Goal: Information Seeking & Learning: Understand process/instructions

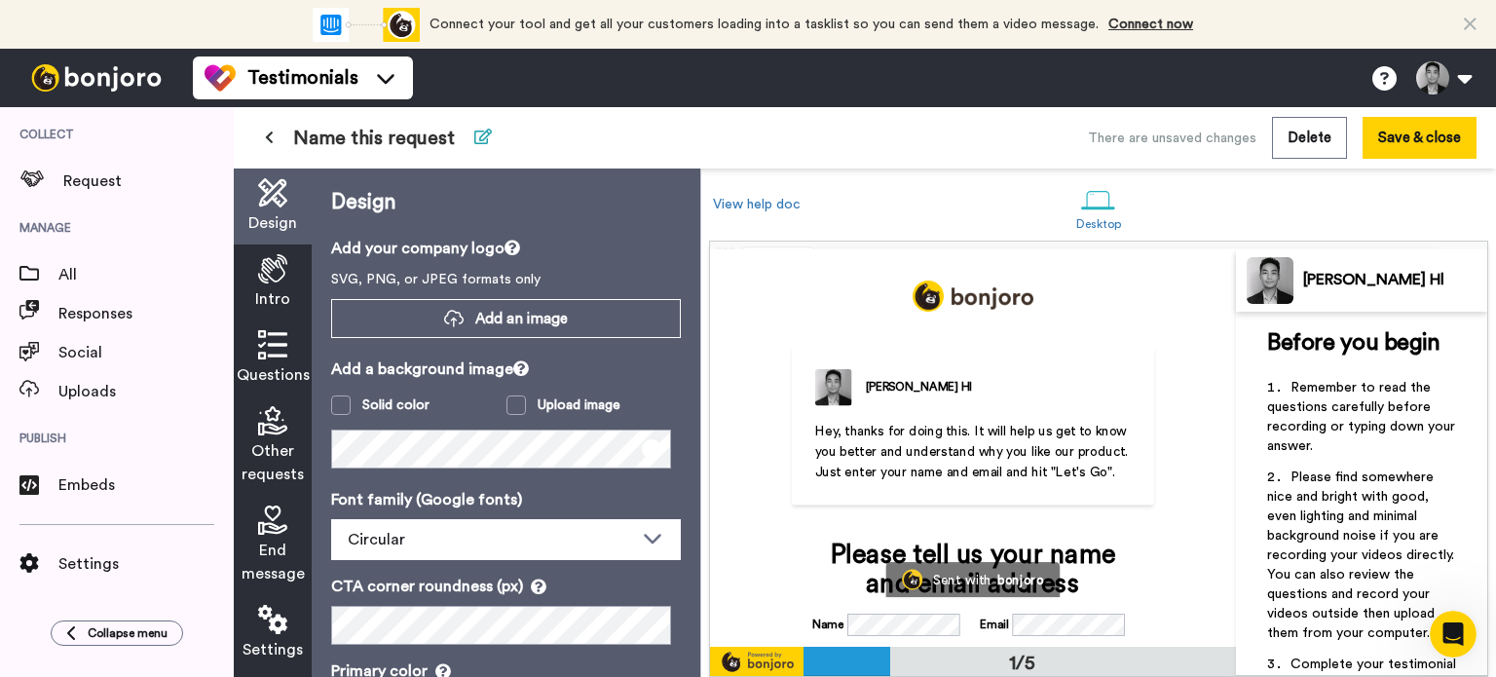
click at [479, 148] on button at bounding box center [483, 138] width 41 height 35
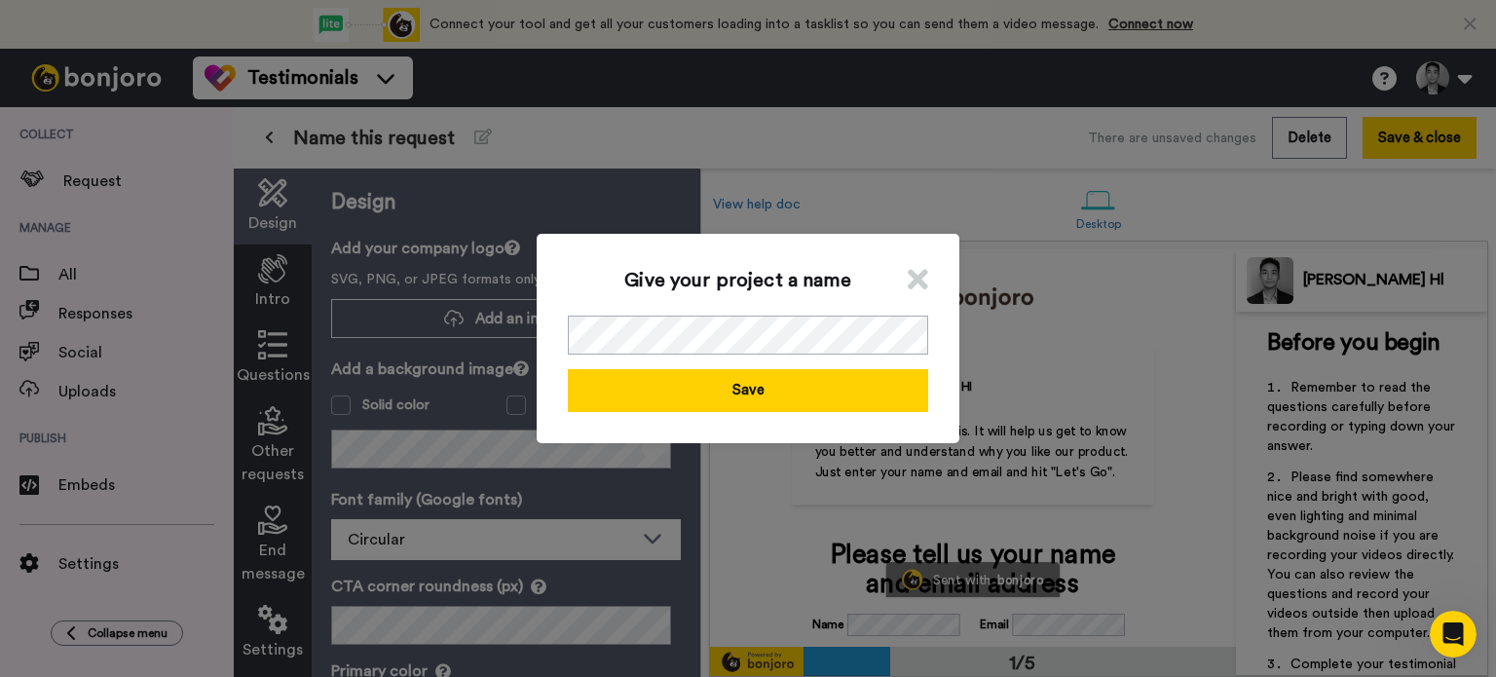
click at [908, 290] on icon at bounding box center [918, 279] width 20 height 29
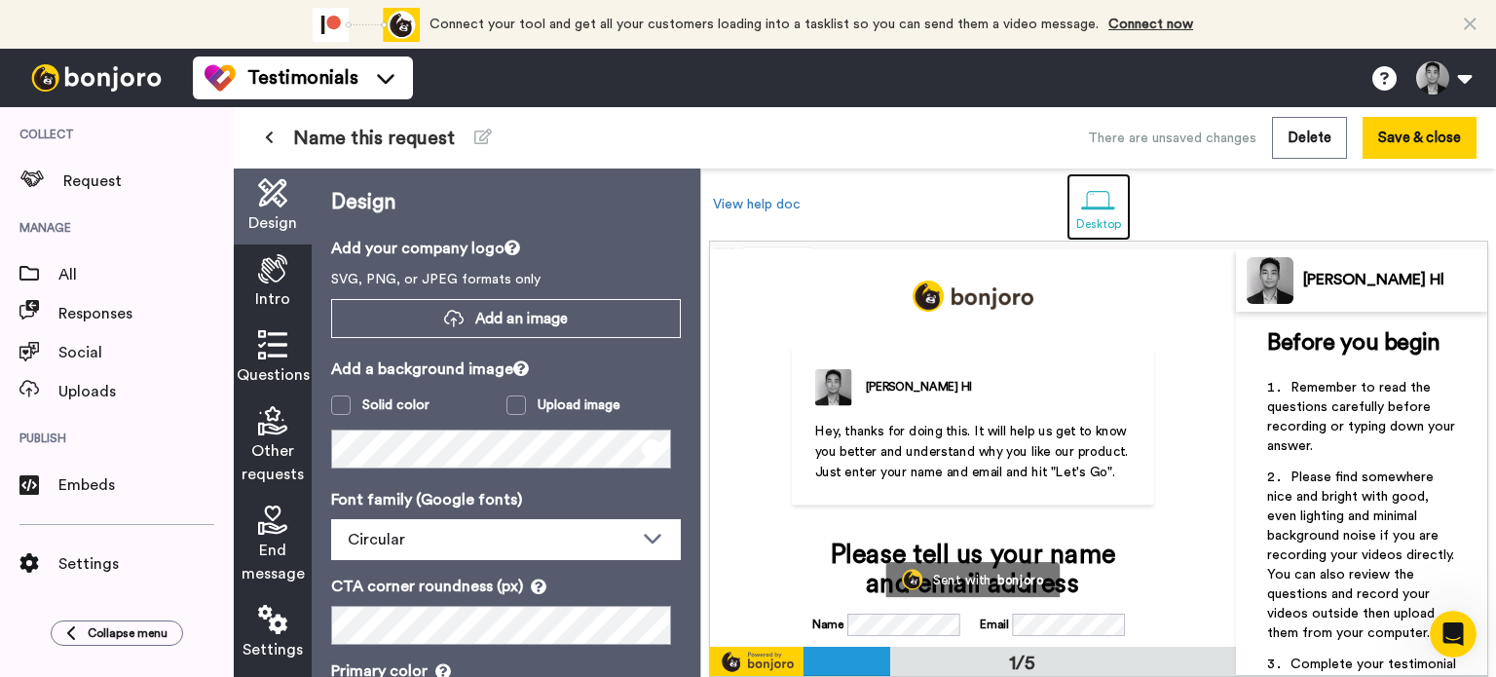
click at [1093, 209] on div at bounding box center [1098, 200] width 34 height 34
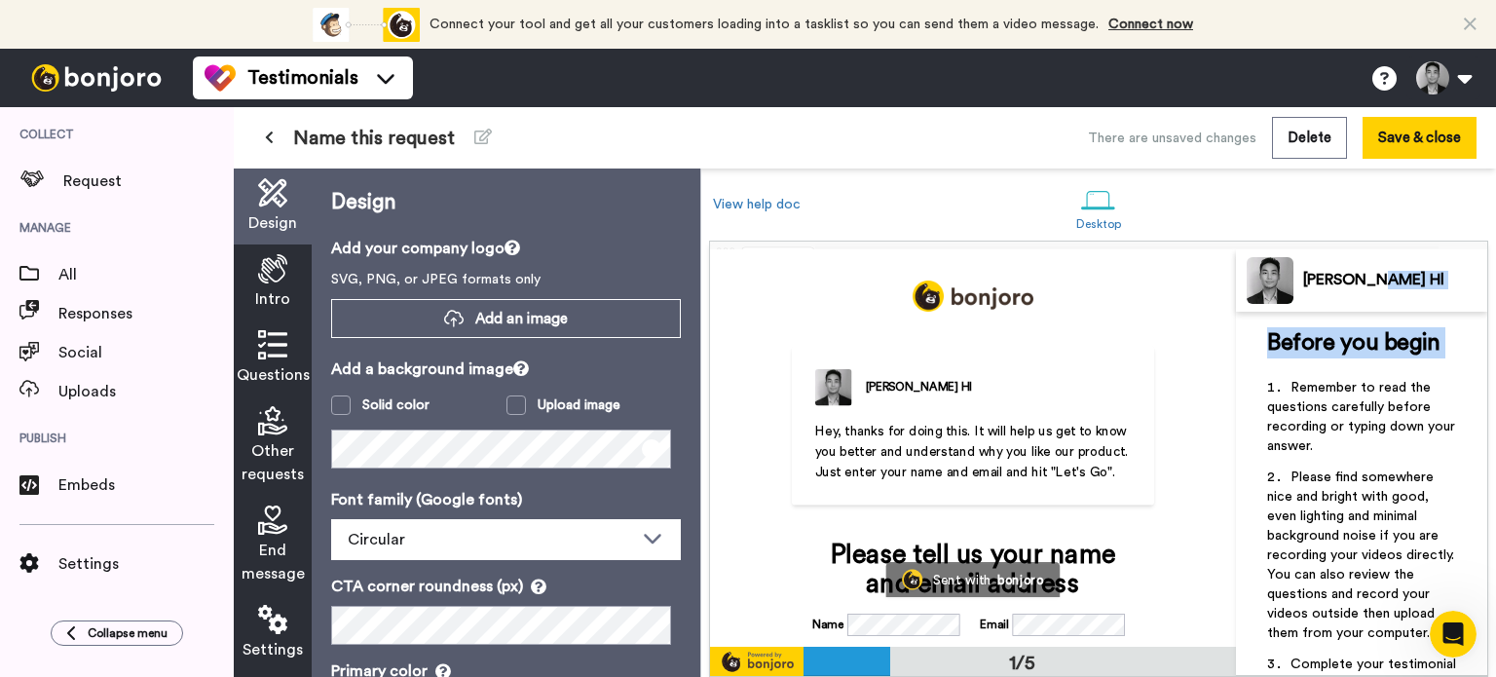
drag, startPoint x: 1495, startPoint y: 250, endPoint x: 1422, endPoint y: 359, distance: 131.3
click at [1422, 359] on div "[PERSON_NAME] [PERSON_NAME] Hey, thanks for doing this. It will help us get to …" at bounding box center [1098, 459] width 795 height 436
click at [1352, 468] on li "Please find somewhere nice and bright with good, even lighting and minimal back…" at bounding box center [1361, 561] width 189 height 187
click at [278, 428] on icon at bounding box center [272, 420] width 29 height 29
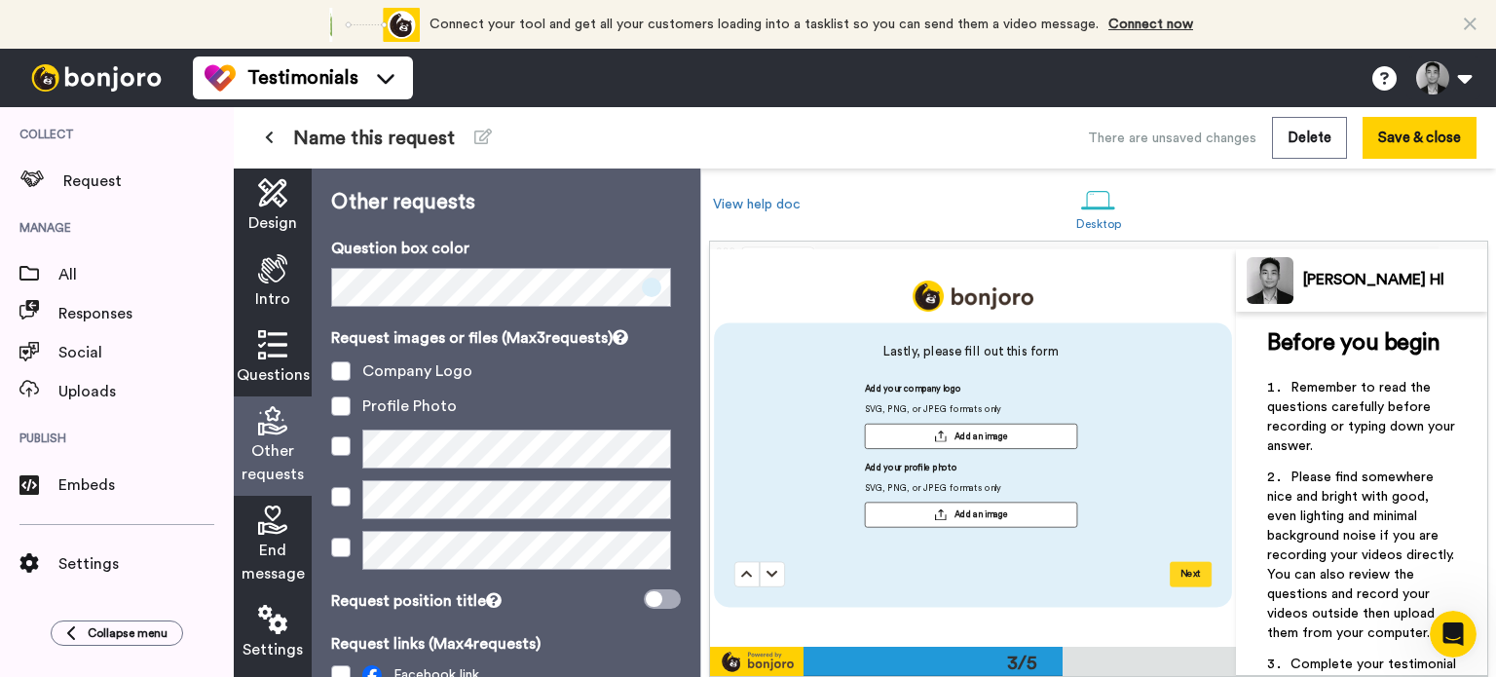
scroll to position [802, 0]
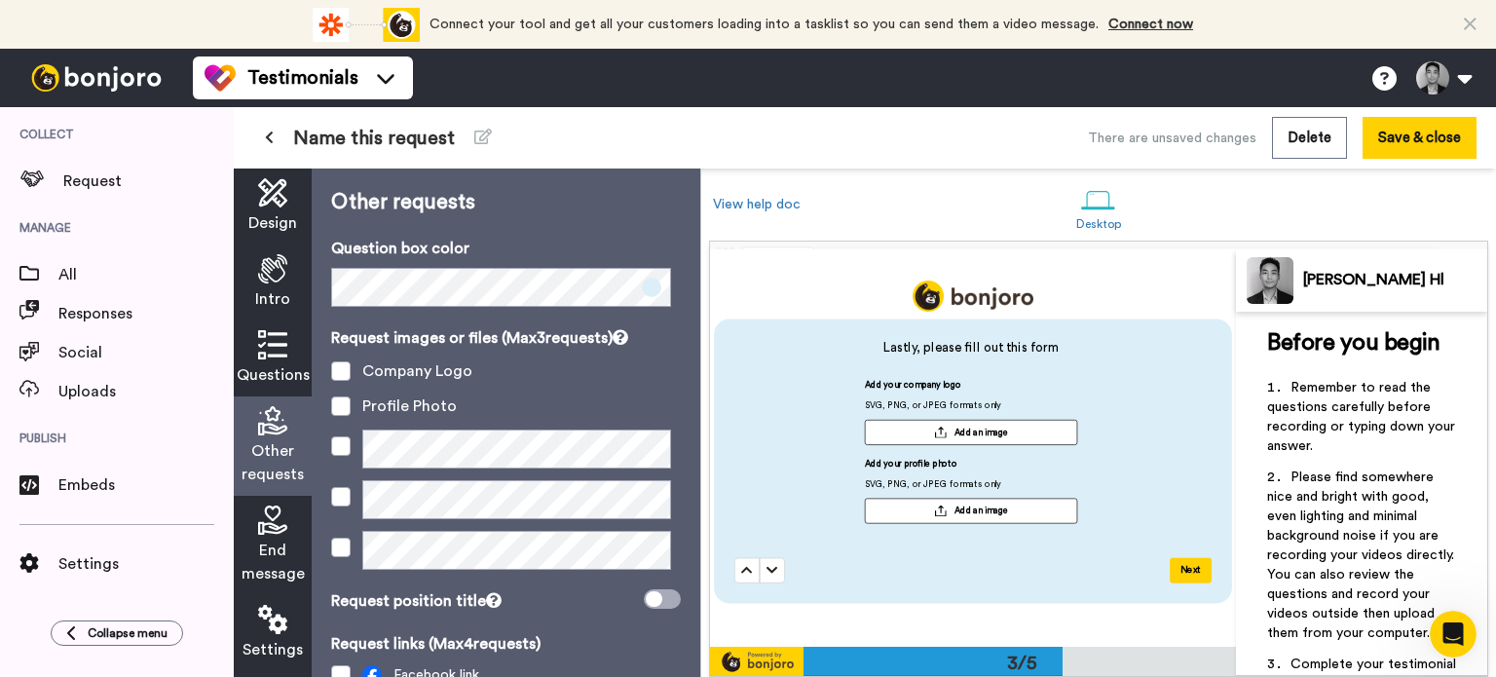
click at [279, 393] on div "Questions" at bounding box center [273, 359] width 78 height 76
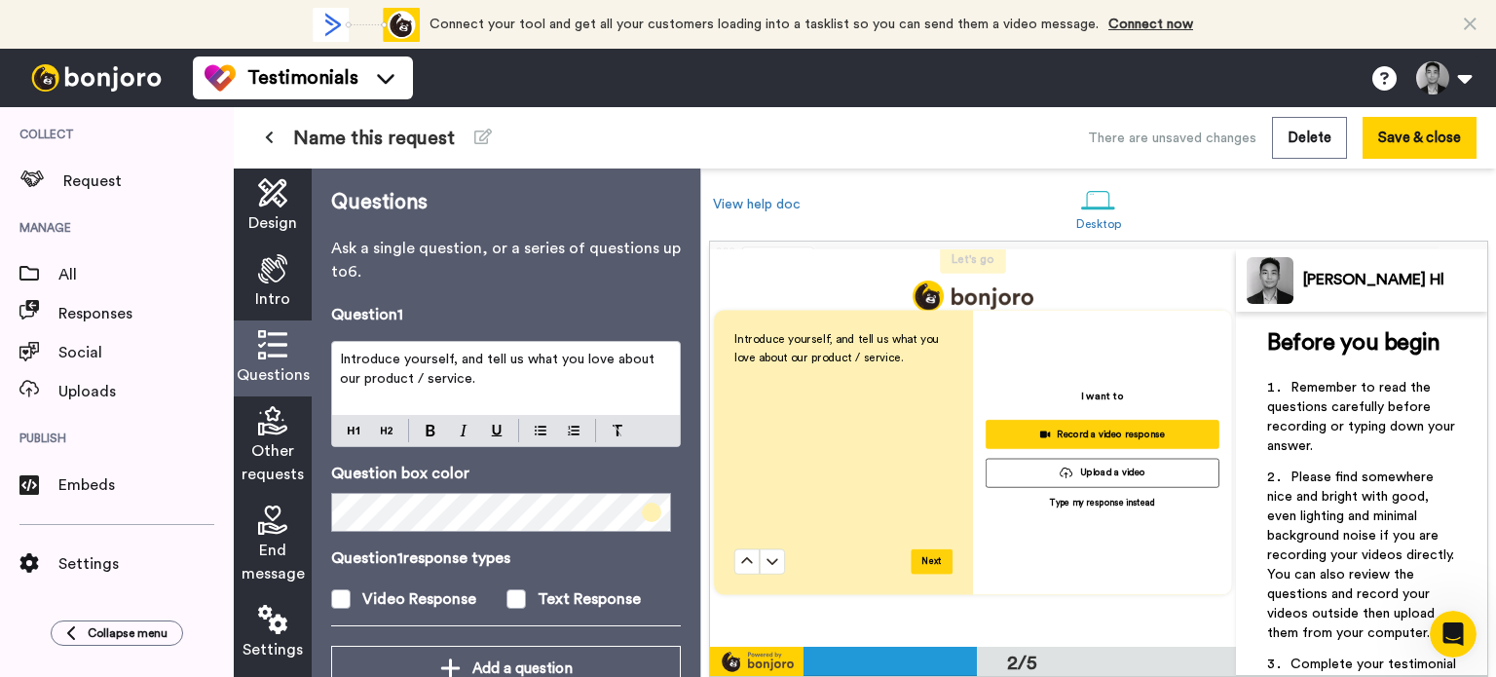
scroll to position [433, 0]
